Goal: Task Accomplishment & Management: Manage account settings

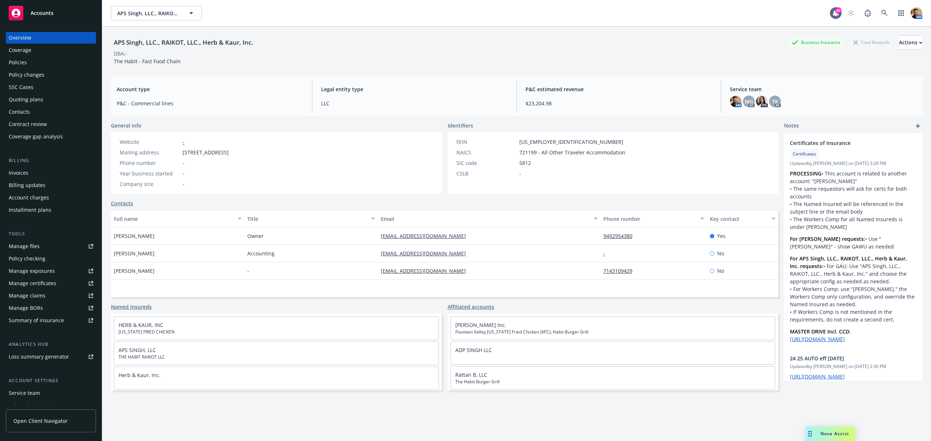
click at [18, 64] on div "Policies" at bounding box center [18, 63] width 18 height 12
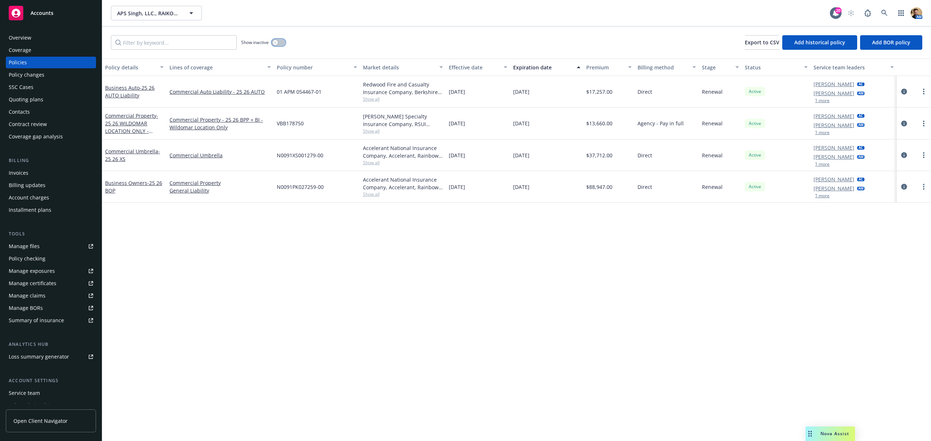
click at [276, 43] on icon "button" at bounding box center [275, 42] width 3 height 3
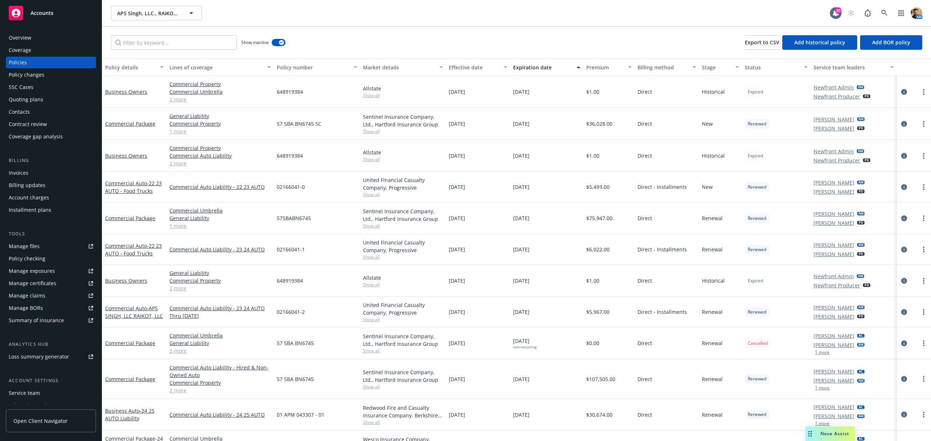
click at [121, 65] on div "Policy details" at bounding box center [130, 68] width 51 height 8
